Goal: Task Accomplishment & Management: Use online tool/utility

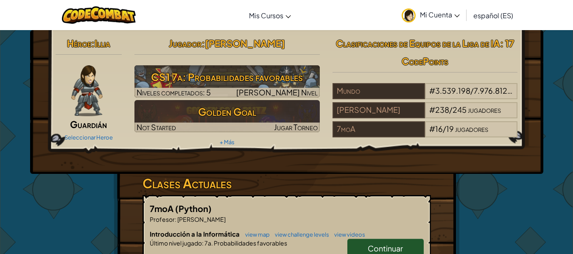
click at [436, 60] on span ": 17 CodePoints" at bounding box center [458, 52] width 112 height 30
click at [416, 19] on link "Mi Cuenta" at bounding box center [431, 15] width 67 height 27
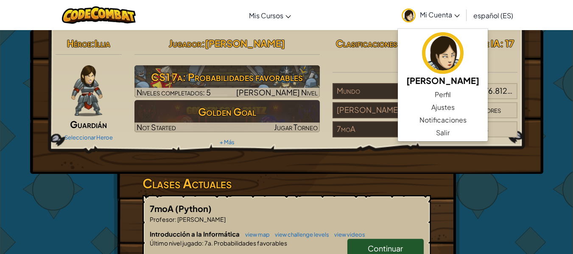
click at [294, 160] on div "Héroe : [PERSON_NAME] Seleccionar Heroe Jugador : [PERSON_NAME] CS1 7a: Probabi…" at bounding box center [286, 102] width 513 height 144
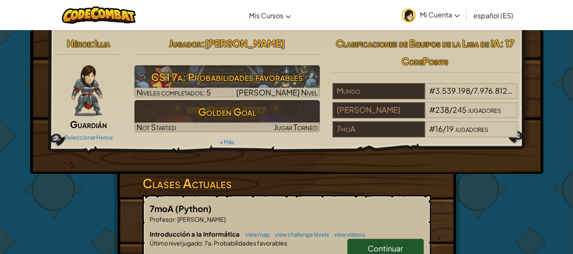
click at [0, 145] on div "Héroe : [PERSON_NAME] Seleccionar Heroe Jugador : [PERSON_NAME] CS1 7a: Probabi…" at bounding box center [286, 222] width 573 height 385
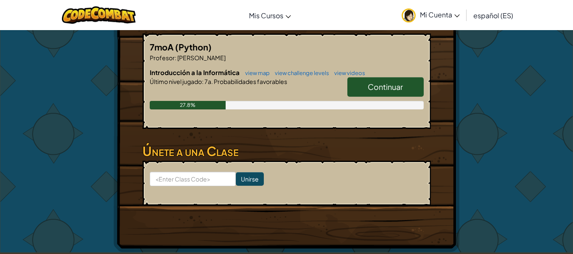
scroll to position [163, 0]
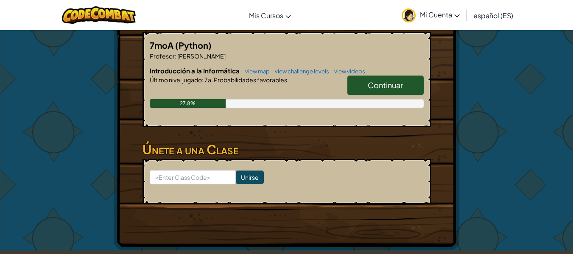
click at [208, 99] on div "27.8%" at bounding box center [188, 103] width 76 height 8
click at [366, 77] on link "Continuar" at bounding box center [386, 86] width 76 height 20
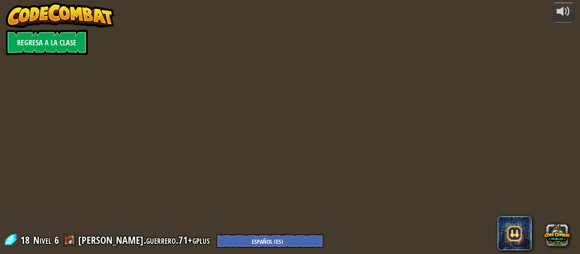
select select "es-ES"
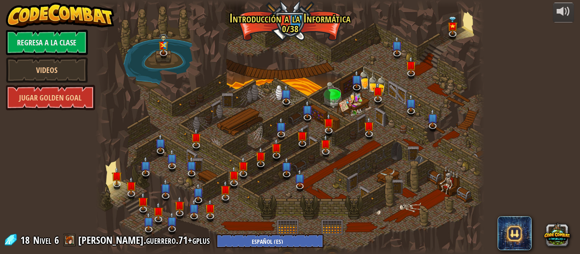
select select "es-ES"
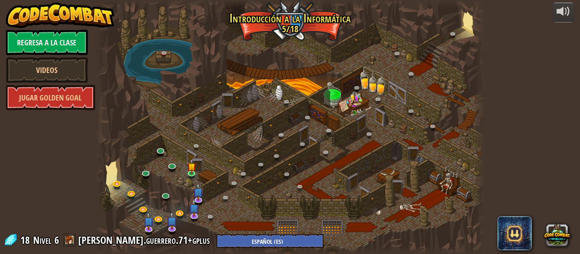
select select "es-ES"
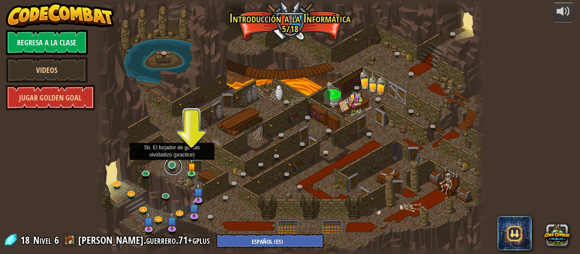
click at [174, 168] on link at bounding box center [173, 166] width 17 height 17
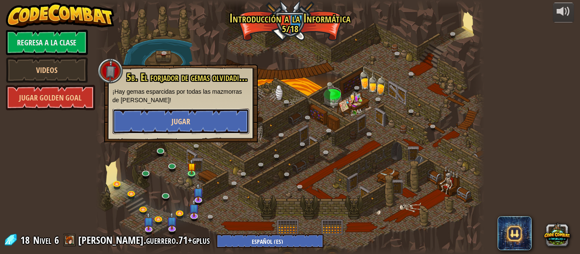
click at [169, 118] on button "Jugar" at bounding box center [180, 121] width 137 height 25
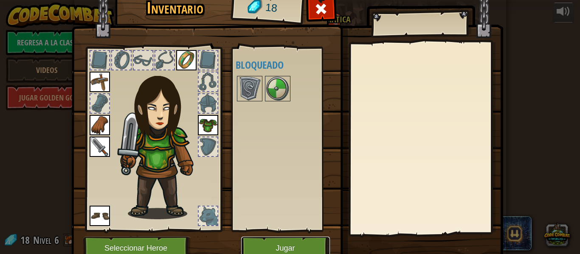
click at [273, 242] on button "Jugar" at bounding box center [285, 248] width 89 height 23
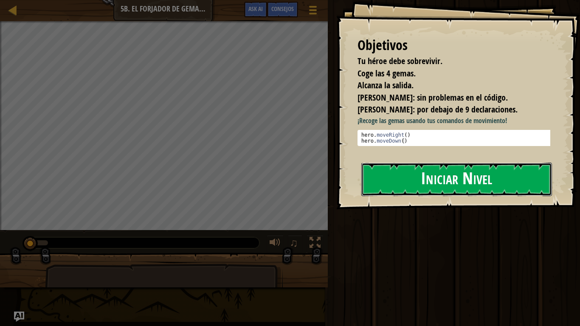
click at [456, 183] on button "Iniciar Nivel" at bounding box center [456, 180] width 191 height 34
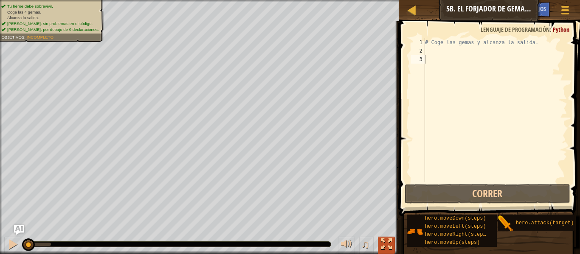
click at [382, 242] on div at bounding box center [386, 244] width 11 height 11
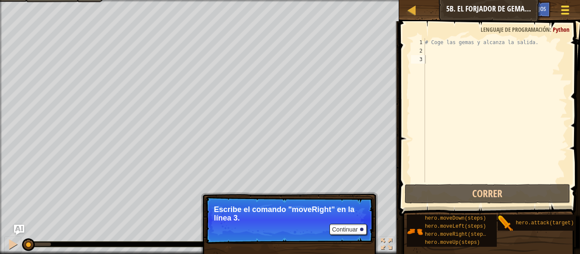
click at [569, 7] on div at bounding box center [564, 10] width 11 height 12
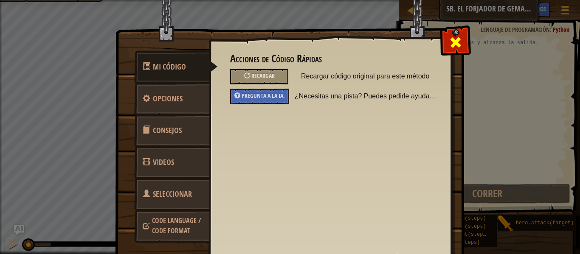
click at [461, 45] on div at bounding box center [455, 40] width 27 height 27
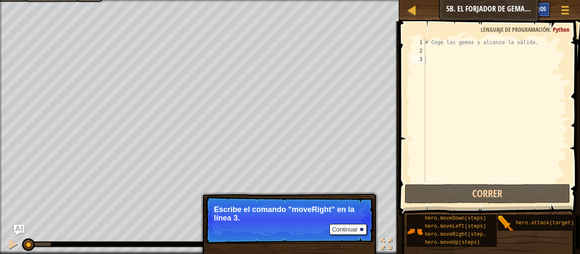
click at [543, 8] on span "Consejos" at bounding box center [534, 9] width 22 height 8
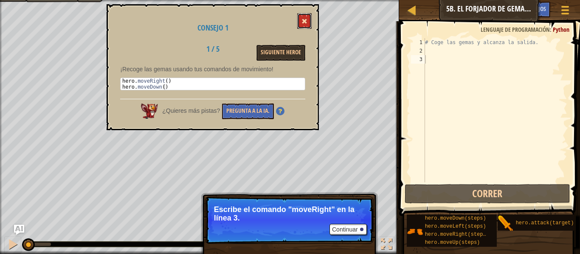
click at [301, 22] on button at bounding box center [304, 21] width 14 height 16
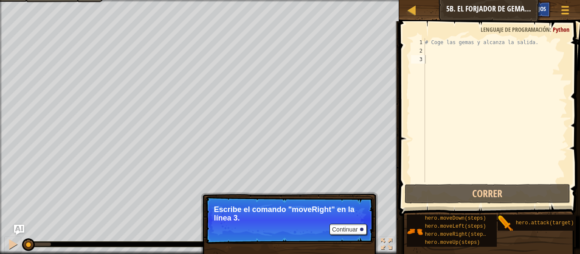
click at [543, 9] on span "Consejos" at bounding box center [534, 9] width 22 height 8
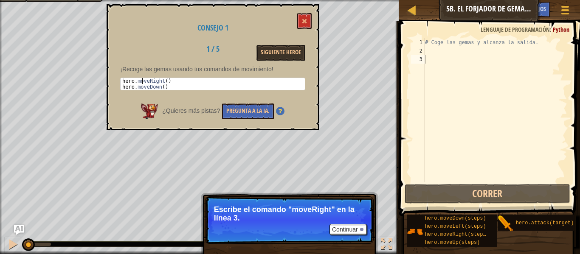
drag, startPoint x: 193, startPoint y: 84, endPoint x: 141, endPoint y: 82, distance: 51.4
click at [141, 82] on div "hero . moveRight ( ) hero . moveDown ( )" at bounding box center [213, 90] width 184 height 24
click at [179, 79] on div "hero . moveRight ( ) hero . moveDown ( )" at bounding box center [213, 84] width 184 height 12
type textarea "hero.moveRight()"
click at [300, 17] on button at bounding box center [304, 21] width 14 height 16
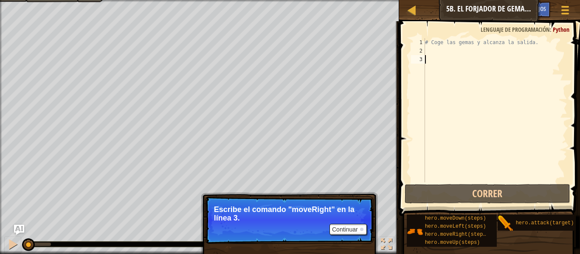
click at [446, 56] on div "# Coge las gemas y alcanza la salida." at bounding box center [495, 118] width 144 height 161
drag, startPoint x: 443, startPoint y: 54, endPoint x: 440, endPoint y: 48, distance: 6.6
click at [440, 48] on div "# Coge las gemas y alcanza la salida." at bounding box center [495, 118] width 144 height 161
click at [448, 43] on div "# Coge las gemas y alcanza la salida." at bounding box center [495, 118] width 144 height 161
type textarea "# Coge las gemas y alcanza la salida."
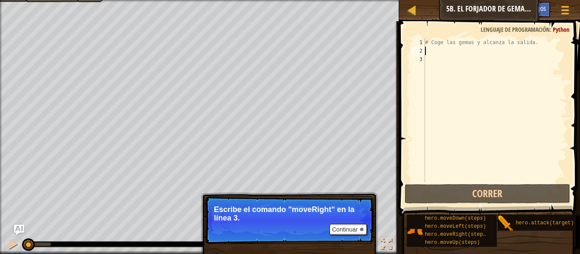
click at [432, 48] on div "# Coge las gemas y alcanza la salida." at bounding box center [495, 118] width 144 height 161
click at [425, 43] on div "# Coge las gemas y alcanza la salida." at bounding box center [495, 118] width 144 height 161
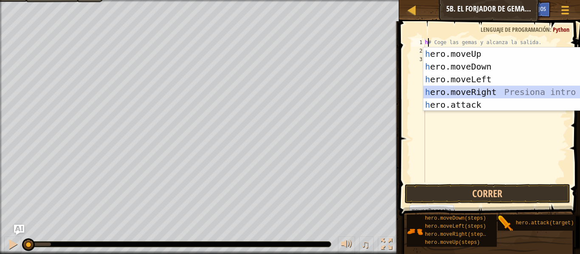
click at [503, 91] on div "h ero.moveUp Presiona intro h ero.moveDown Presiona intro h ero.moveLeft Presio…" at bounding box center [503, 92] width 160 height 89
type textarea "hero.moveRight()# Coge las gemas y alcanza la salida."
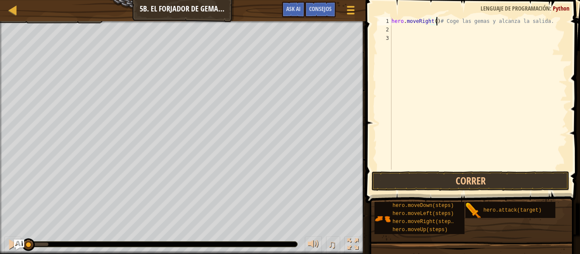
click at [407, 31] on div "hero . moveRight ( ) # Coge las gemas y alcanza la salida." at bounding box center [478, 102] width 177 height 170
type textarea "h"
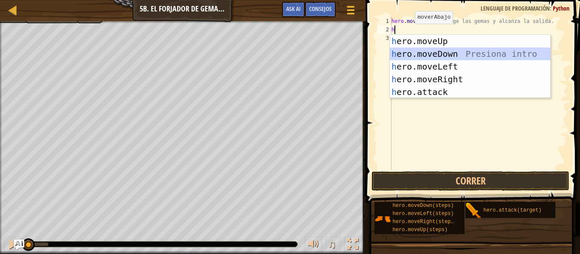
click at [421, 54] on div "h ero.moveUp Presiona intro h ero.moveDown Presiona intro h ero.moveLeft Presio…" at bounding box center [470, 79] width 160 height 89
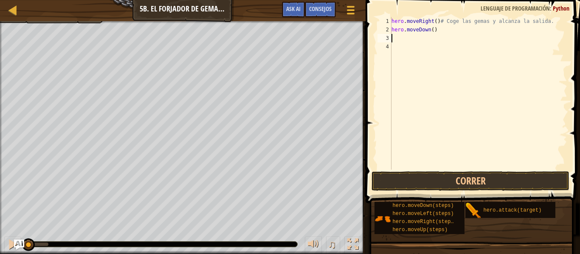
type textarea "h"
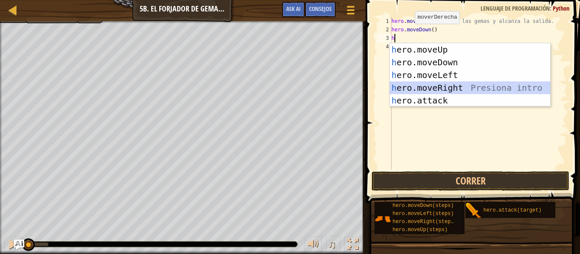
drag, startPoint x: 459, startPoint y: 88, endPoint x: 456, endPoint y: 84, distance: 4.6
click at [459, 87] on div "h ero.moveUp Presiona intro h ero.moveDown Presiona intro h ero.moveLeft Presio…" at bounding box center [470, 87] width 160 height 89
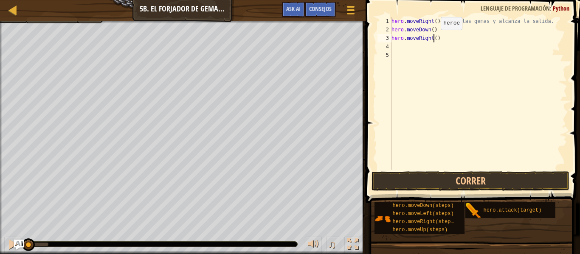
click at [433, 38] on div "hero . moveRight ( ) # Coge las gemas y alcanza la salida. hero . moveDown ( ) …" at bounding box center [478, 102] width 177 height 170
type textarea "hero.moveRight(2)"
click at [450, 50] on div "hero . moveRight ( ) # Coge las gemas y alcanza la salida. hero . moveDown ( ) …" at bounding box center [478, 102] width 177 height 170
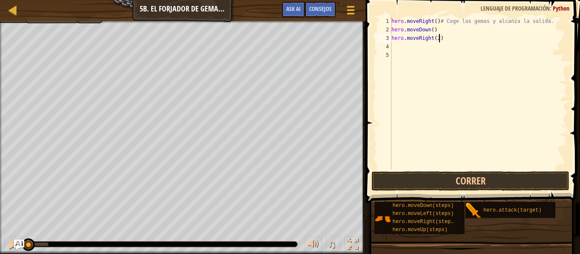
click at [438, 39] on div "hero . moveRight ( ) # Coge las gemas y alcanza la salida. hero . moveDown ( ) …" at bounding box center [478, 102] width 177 height 170
type textarea "hero.moveRight(2)"
click at [434, 38] on div "hero . moveRight ( ) # Coge las gemas y alcanza la salida. hero . moveDown ( ) …" at bounding box center [478, 102] width 177 height 170
click at [438, 48] on div "hero . moveRight ( ) # Coge las gemas y alcanza la salida. hero . moveDown ( ) …" at bounding box center [478, 102] width 177 height 170
type textarea "h"
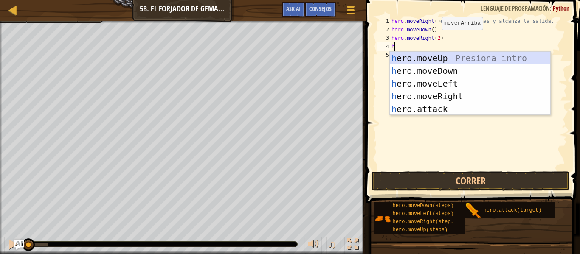
click at [443, 58] on div "h ero.moveUp Presiona intro h ero.moveDown Presiona intro h ero.moveLeft Presio…" at bounding box center [470, 96] width 160 height 89
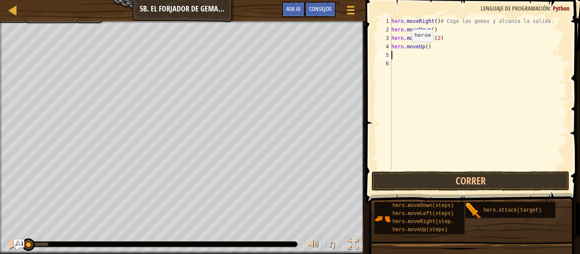
type textarea "h"
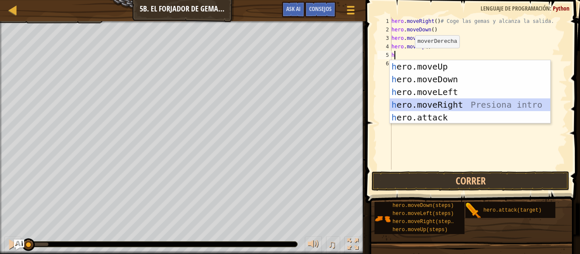
click at [443, 104] on div "h ero.moveUp Presiona intro h ero.moveDown Presiona intro h ero.moveLeft Presio…" at bounding box center [470, 104] width 160 height 89
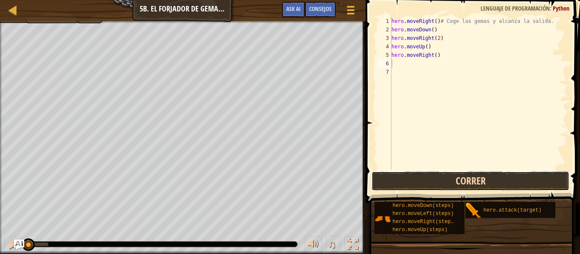
click at [472, 189] on button "Correr" at bounding box center [470, 181] width 198 height 20
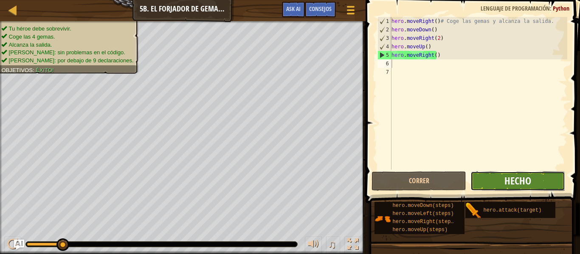
click at [514, 179] on span "Hecho" at bounding box center [517, 181] width 27 height 14
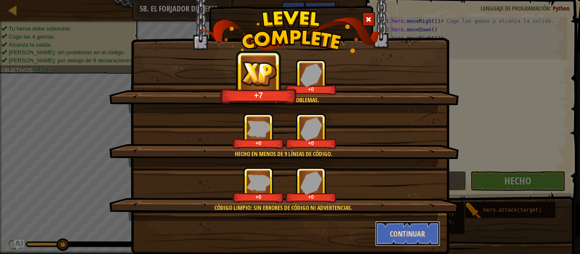
click at [389, 230] on button "Continuar" at bounding box center [408, 233] width 66 height 25
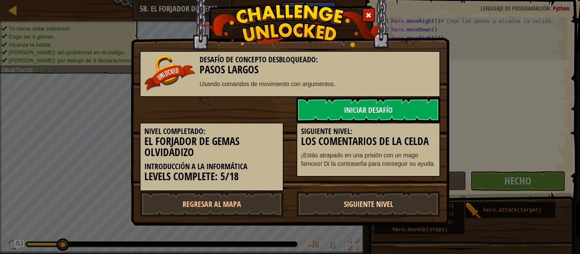
click at [395, 207] on link "Siguiente nivel" at bounding box center [368, 203] width 144 height 25
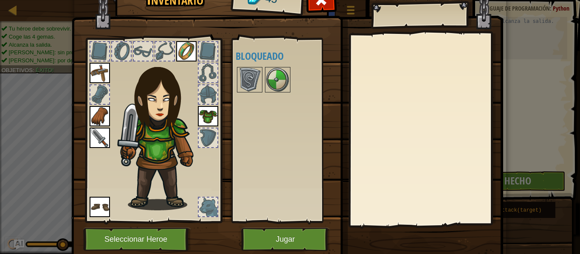
scroll to position [18, 0]
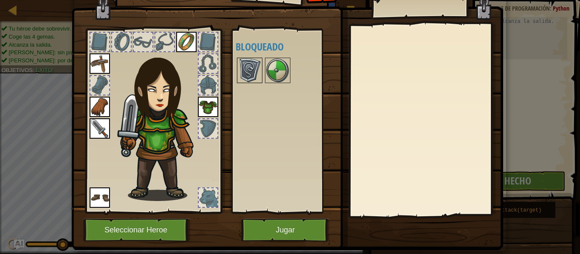
click at [249, 62] on img at bounding box center [250, 71] width 24 height 24
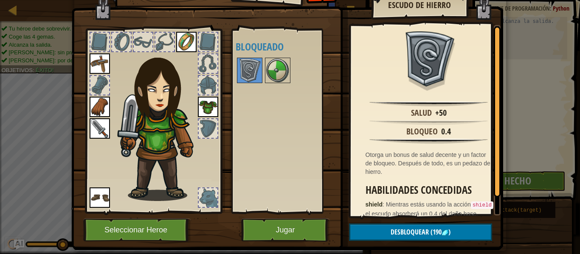
click at [289, 68] on div at bounding box center [289, 70] width 107 height 28
click at [288, 223] on button "Jugar" at bounding box center [285, 230] width 89 height 23
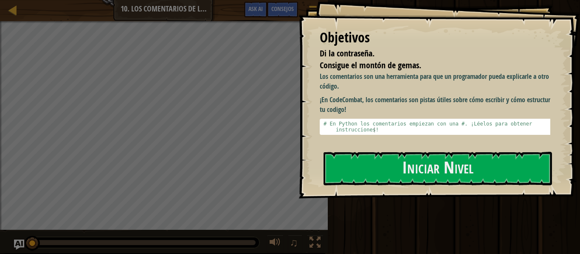
click at [8, 2] on div "Mapa Introducción a la Informática 10. Los comentarios de la celda Menú del Jue…" at bounding box center [164, 10] width 328 height 21
click at [20, 12] on link "Mapa" at bounding box center [19, 10] width 4 height 11
select select "es-ES"
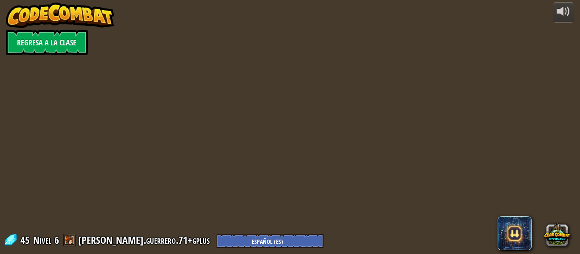
select select "es-ES"
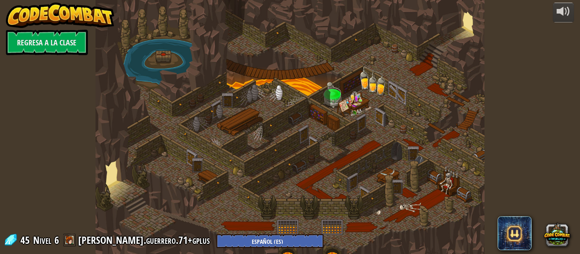
select select "es-ES"
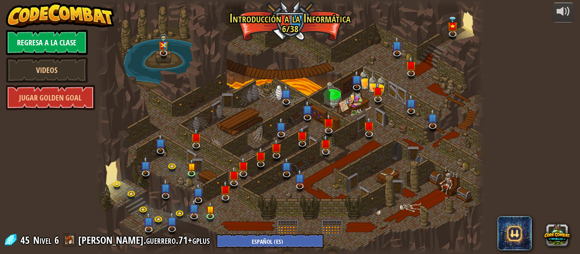
select select "es-ES"
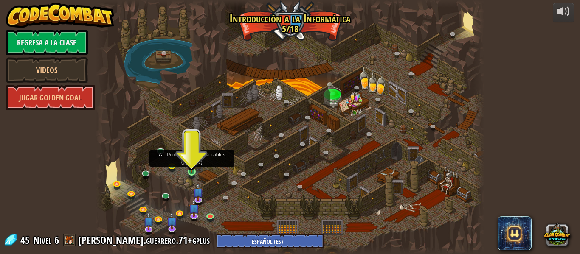
click at [192, 171] on img at bounding box center [191, 162] width 9 height 20
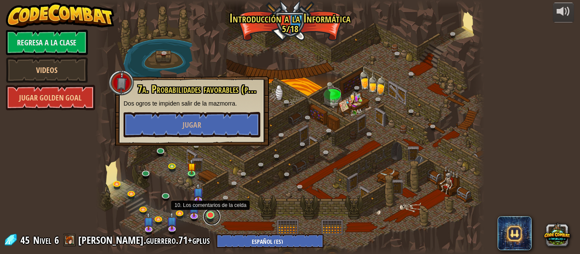
click at [210, 214] on link at bounding box center [211, 216] width 17 height 17
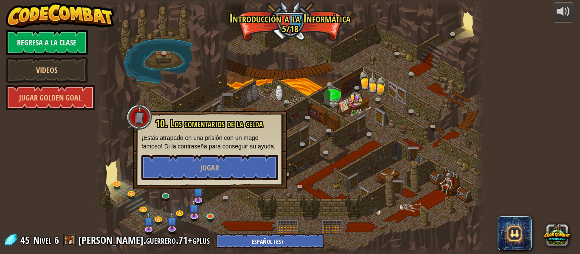
click at [392, 174] on div at bounding box center [289, 127] width 389 height 254
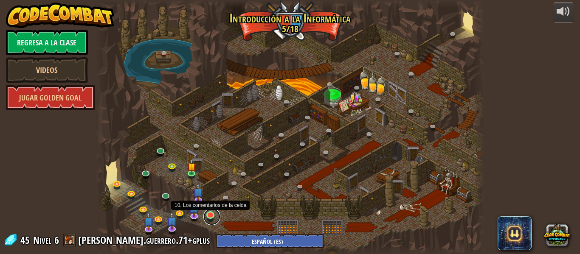
click at [208, 216] on link at bounding box center [211, 216] width 17 height 17
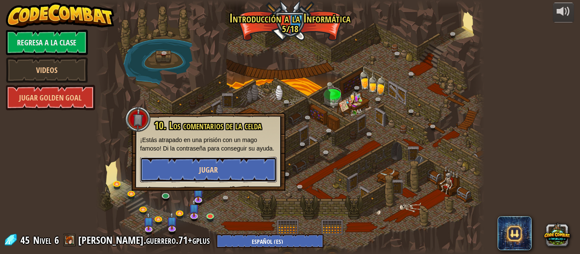
click at [241, 159] on button "Jugar" at bounding box center [208, 169] width 137 height 25
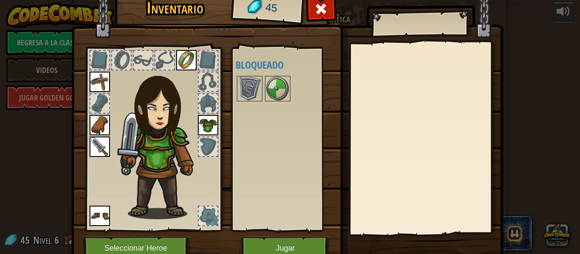
click at [564, 72] on div "Inventario 45 Disponible [GEOGRAPHIC_DATA] [GEOGRAPHIC_DATA] [GEOGRAPHIC_DATA] …" at bounding box center [290, 127] width 580 height 254
click at [318, 9] on span at bounding box center [321, 9] width 14 height 14
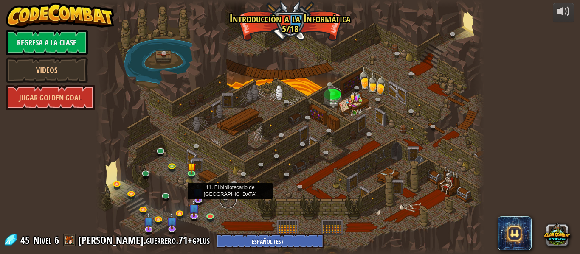
click at [227, 200] on link at bounding box center [227, 199] width 17 height 17
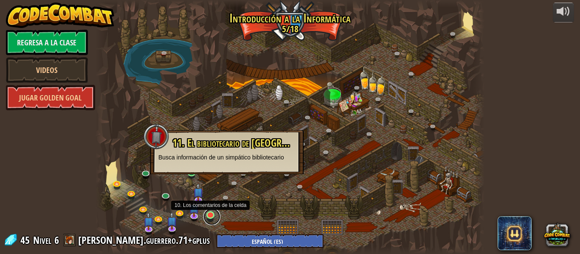
click at [213, 214] on link at bounding box center [211, 216] width 17 height 17
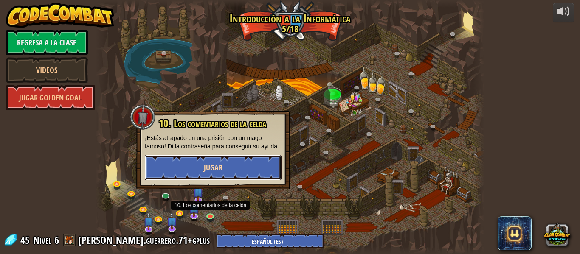
click at [246, 163] on button "Jugar" at bounding box center [213, 167] width 137 height 25
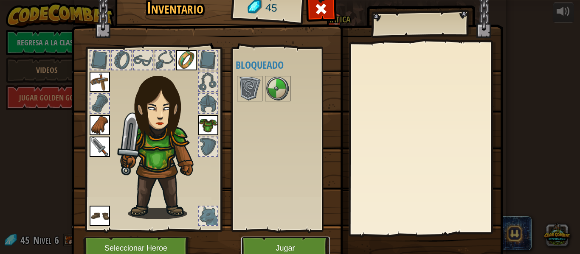
click at [275, 245] on button "Jugar" at bounding box center [285, 248] width 89 height 23
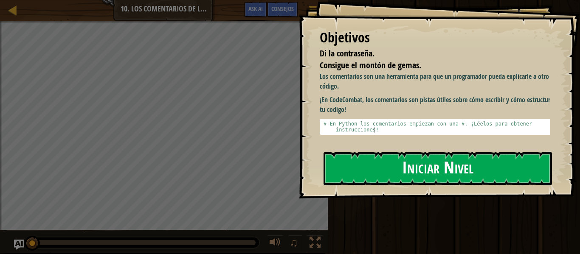
click at [425, 165] on button "Iniciar Nivel" at bounding box center [437, 169] width 228 height 34
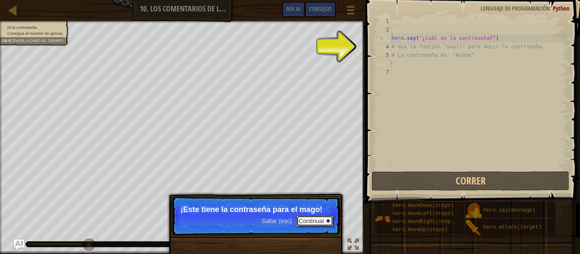
click at [323, 219] on button "Continuar" at bounding box center [314, 221] width 37 height 11
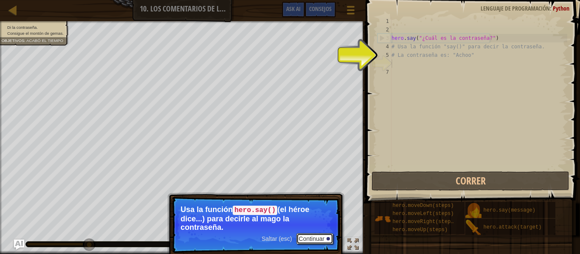
click at [314, 241] on button "Continuar" at bounding box center [314, 238] width 37 height 11
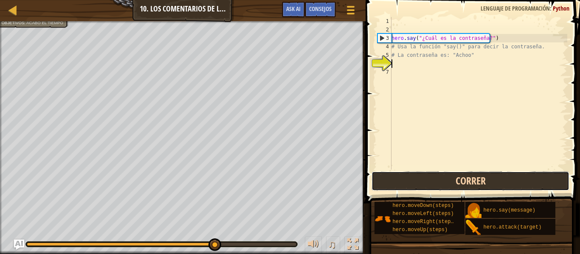
click at [480, 183] on button "Correr" at bounding box center [470, 181] width 198 height 20
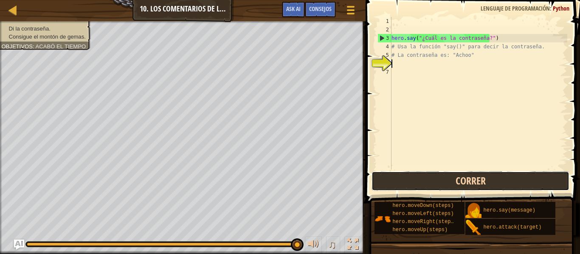
click at [480, 183] on button "Correr" at bounding box center [470, 181] width 198 height 20
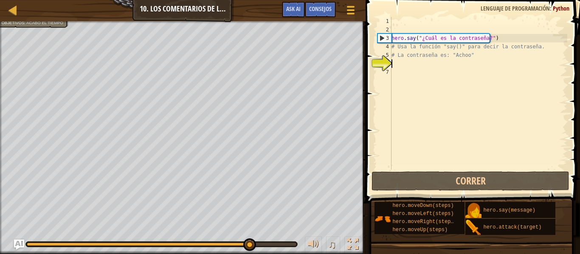
click at [447, 50] on div "hero . say ( "¿Cuál es la contraseña?" ) # Usa la función "say()" para decir la…" at bounding box center [478, 102] width 177 height 170
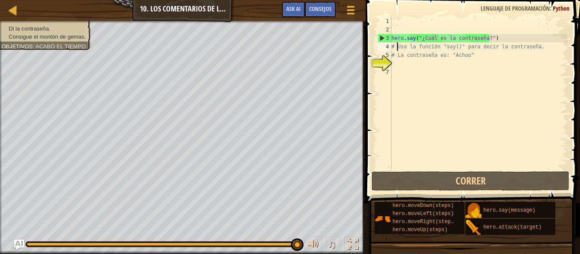
click at [397, 46] on div "hero . say ( "¿Cuál es la contraseña?" ) # Usa la función "say()" para decir la…" at bounding box center [478, 102] width 177 height 170
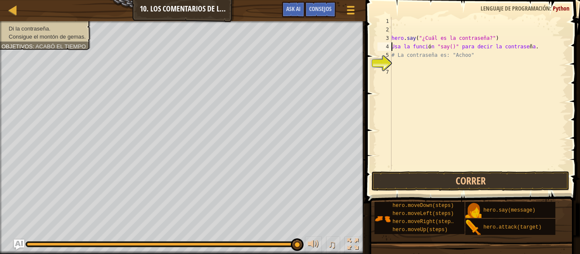
type textarea "hUsa la función "say()" para decir la contraseña."
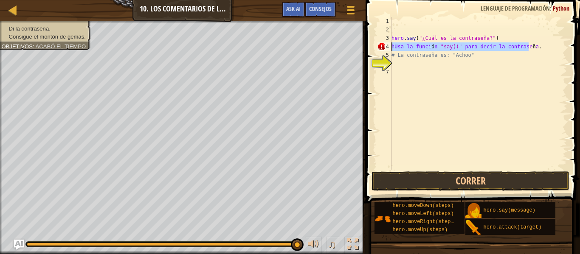
drag, startPoint x: 493, startPoint y: 46, endPoint x: 393, endPoint y: 48, distance: 100.2
click at [393, 48] on div "hero . say ( "¿Cuál es la contraseña?" ) hUsa la funci ó n "say()" para decir l…" at bounding box center [478, 102] width 177 height 170
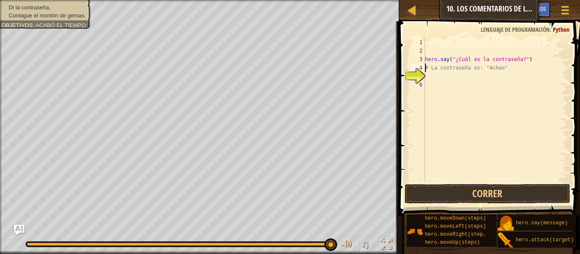
type textarea "# La contraseña es: "Achoo""
